Goal: Task Accomplishment & Management: Use online tool/utility

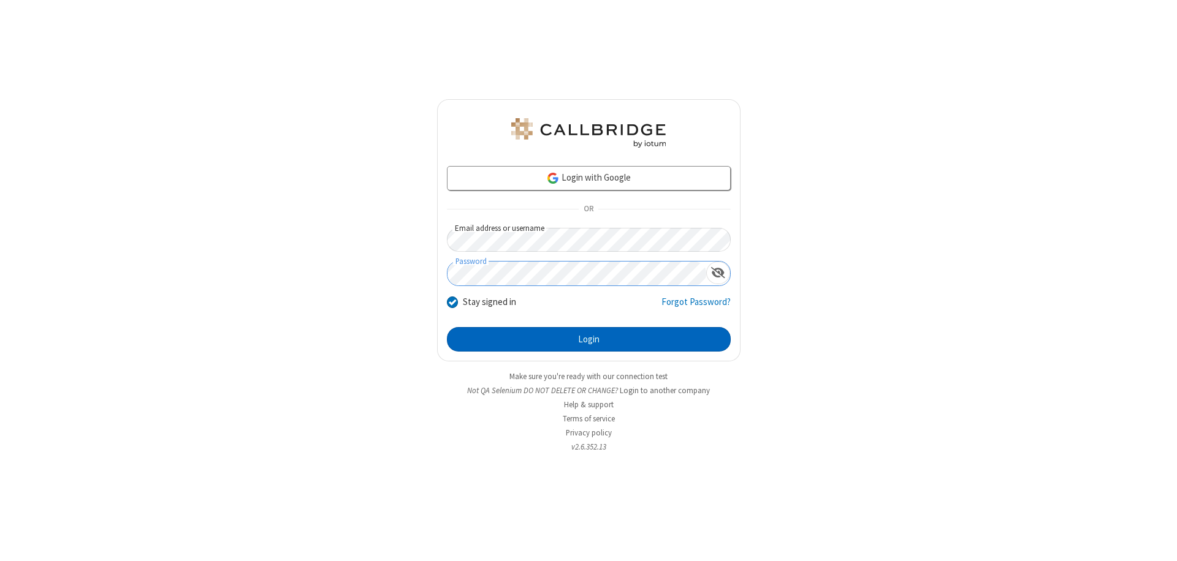
click at [588, 339] on button "Login" at bounding box center [589, 339] width 284 height 25
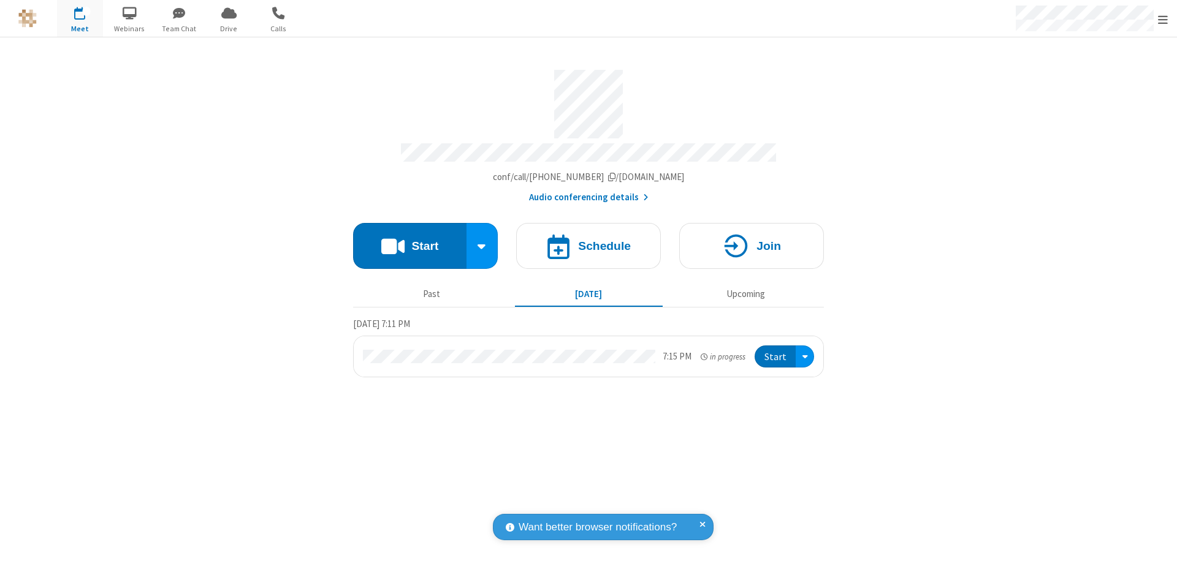
click at [409, 240] on button "Start" at bounding box center [409, 246] width 113 height 46
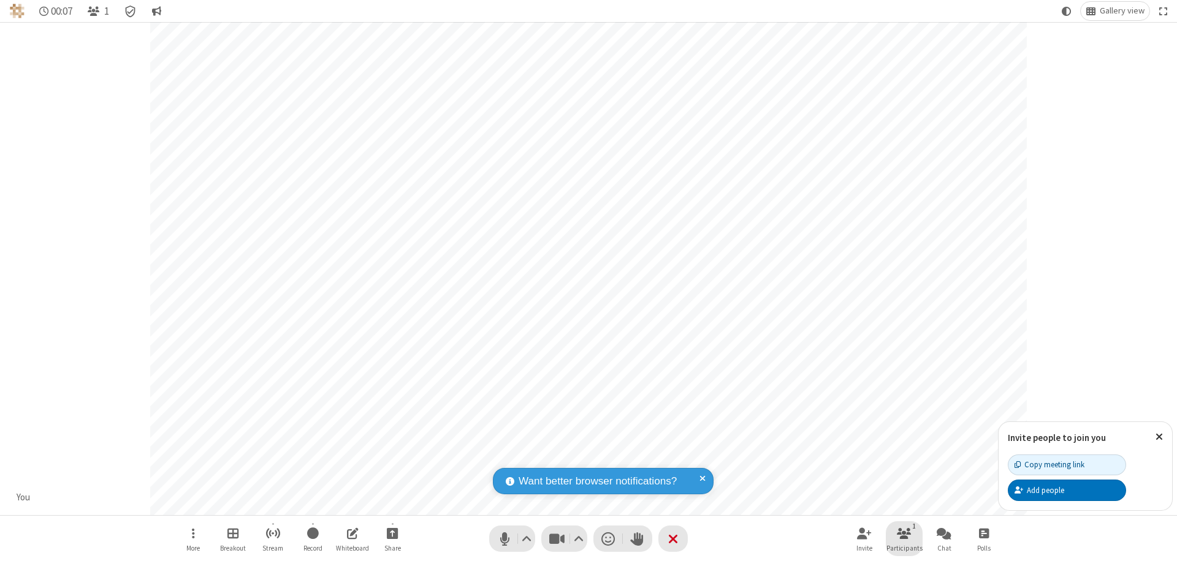
click at [904, 548] on span "Participants" at bounding box center [904, 548] width 36 height 7
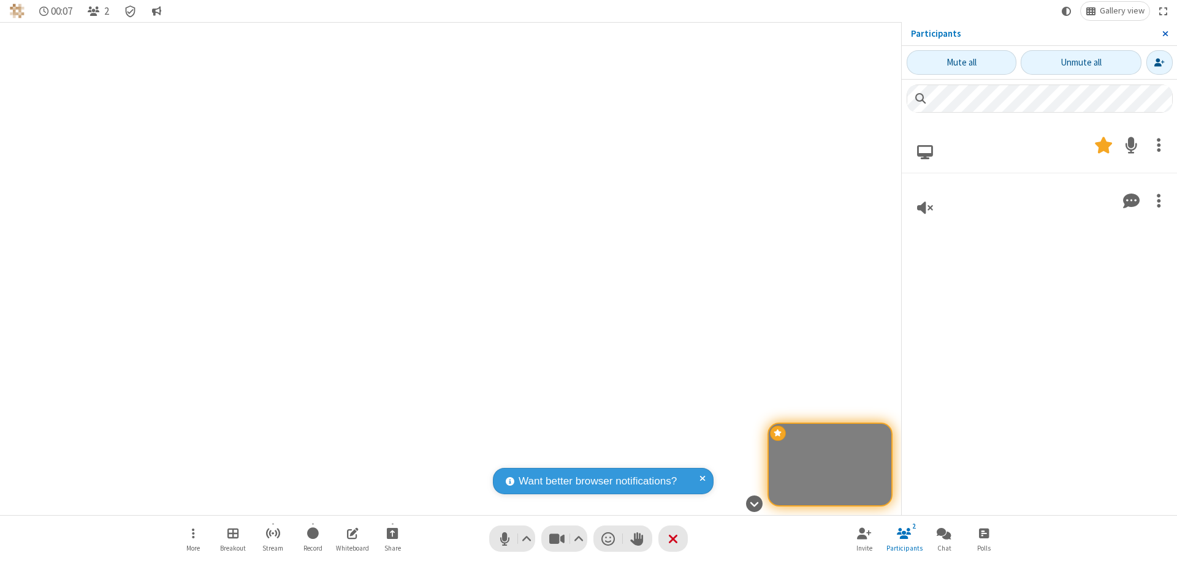
click at [1167, 34] on span "Close sidebar" at bounding box center [1165, 34] width 6 height 10
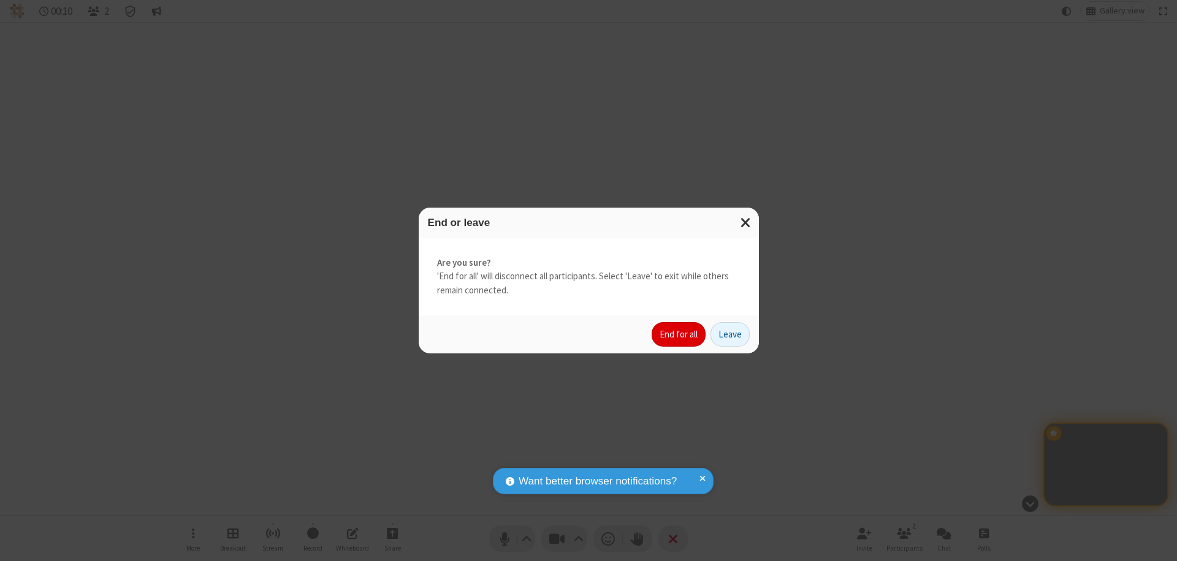
click at [679, 335] on button "End for all" at bounding box center [678, 334] width 54 height 25
